Goal: Task Accomplishment & Management: Use online tool/utility

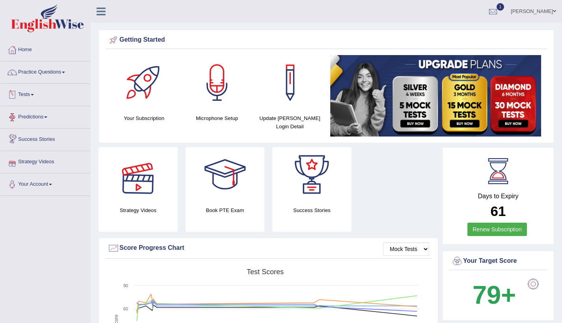
click at [37, 96] on link "Tests" at bounding box center [45, 94] width 90 height 20
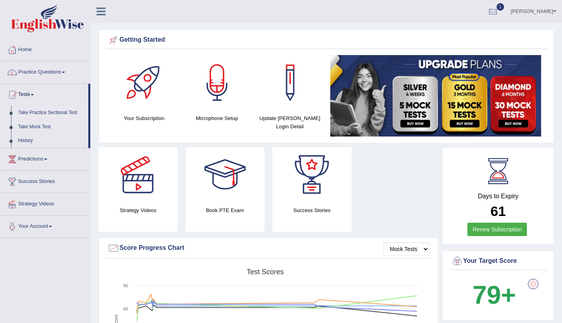
click at [51, 114] on link "Take Practice Sectional Test" at bounding box center [52, 113] width 74 height 14
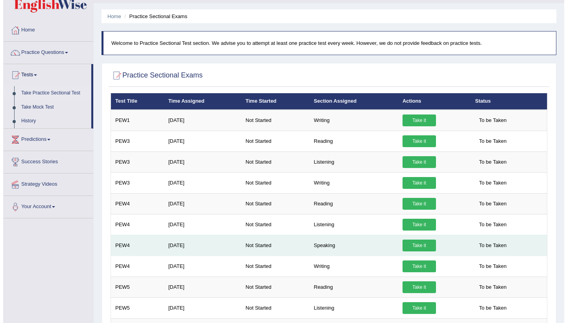
scroll to position [39, 0]
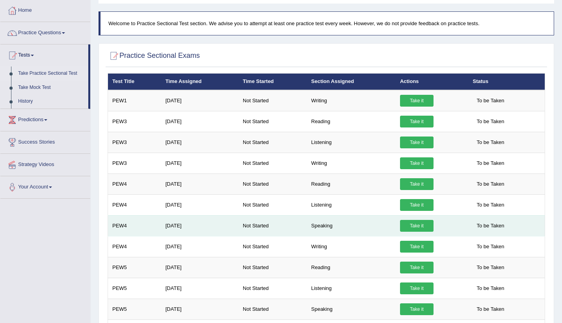
click at [417, 223] on link "Take it" at bounding box center [416, 226] width 33 height 12
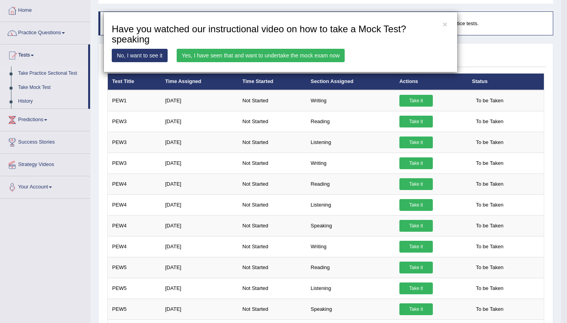
click at [285, 51] on link "Yes, I have seen that and want to undertake the mock exam now" at bounding box center [261, 55] width 168 height 13
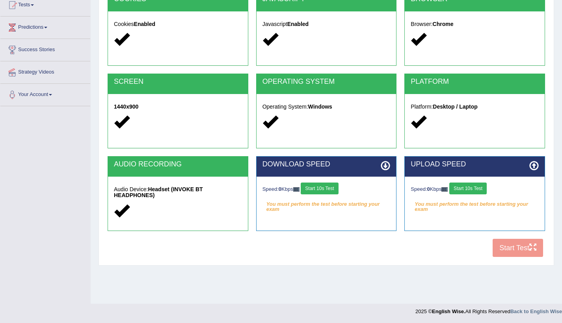
scroll to position [90, 0]
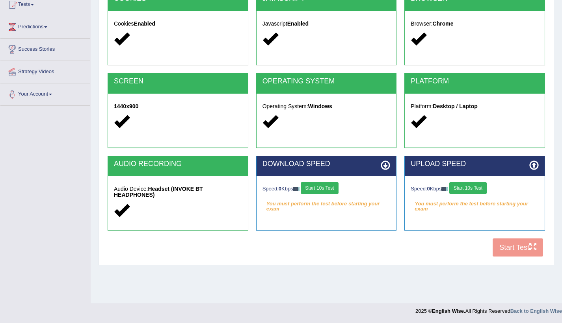
click at [327, 191] on button "Start 10s Test" at bounding box center [318, 188] width 37 height 12
click at [470, 188] on button "Start 10s Test" at bounding box center [467, 188] width 37 height 12
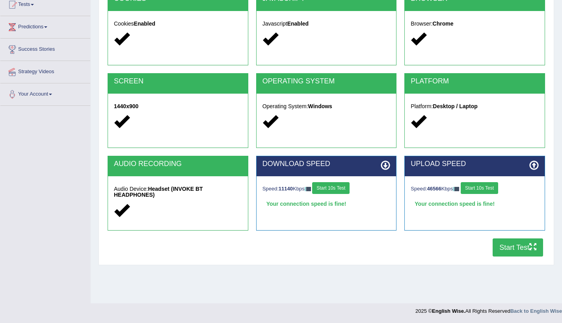
click at [506, 248] on button "Start Test" at bounding box center [517, 248] width 50 height 18
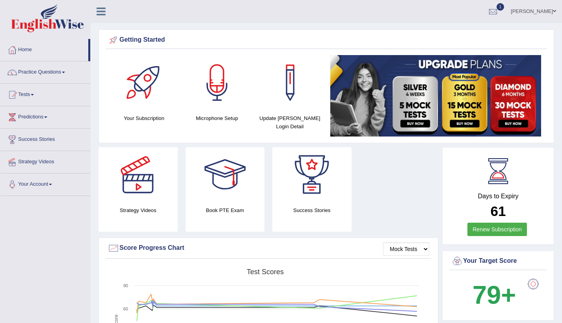
click at [37, 54] on link "Home" at bounding box center [44, 49] width 88 height 20
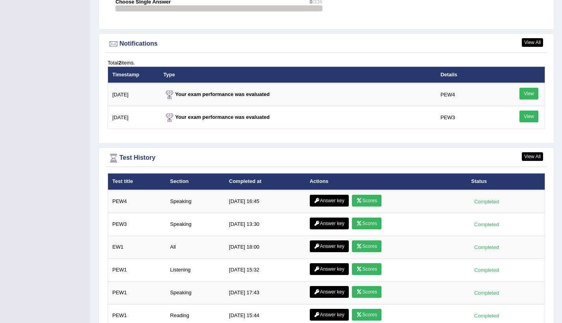
scroll to position [945, 0]
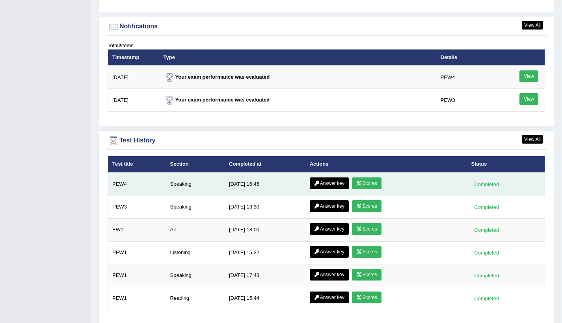
click at [359, 181] on icon at bounding box center [359, 183] width 6 height 5
click at [319, 185] on link "Answer key" at bounding box center [329, 184] width 39 height 12
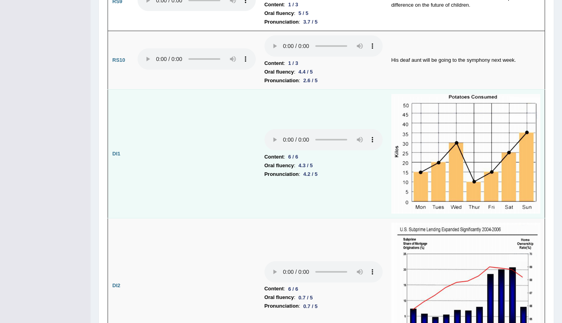
scroll to position [999, 0]
